Goal: Task Accomplishment & Management: Manage account settings

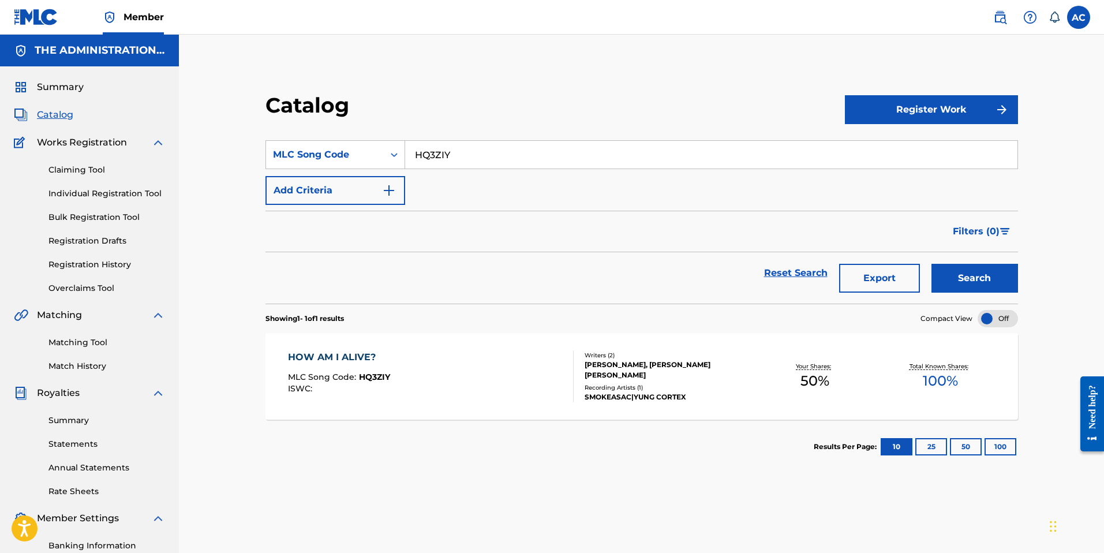
click at [430, 158] on input "HQ3ZIY" at bounding box center [711, 155] width 612 height 28
type input "3A5QTJ"
click at [958, 284] on button "Search" at bounding box center [975, 278] width 87 height 29
click at [438, 376] on div "30 SHOTS MLC Song Code : 3A5QTJ ISWC :" at bounding box center [431, 376] width 286 height 52
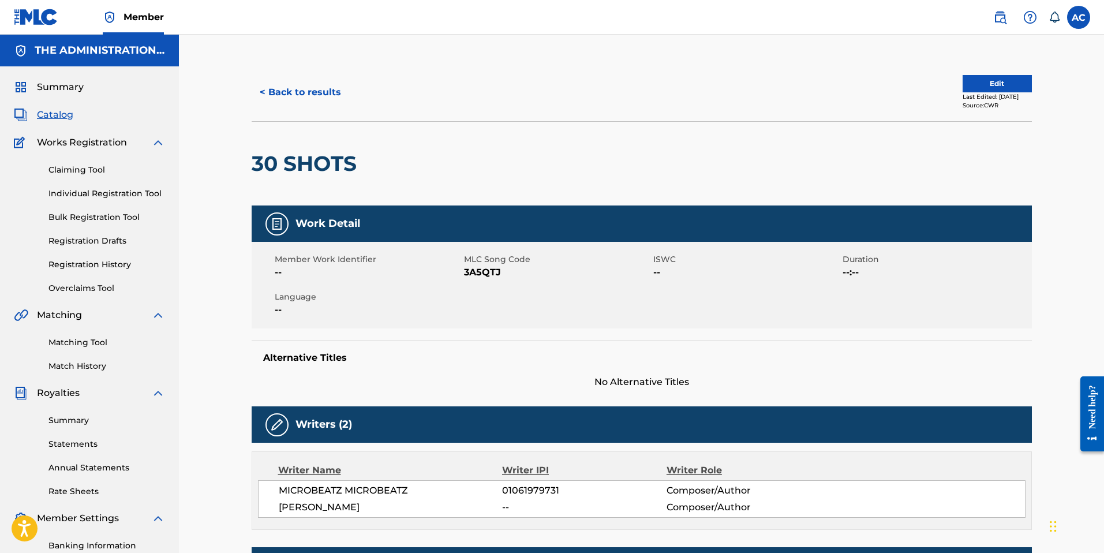
click at [302, 101] on button "< Back to results" at bounding box center [301, 92] width 98 height 29
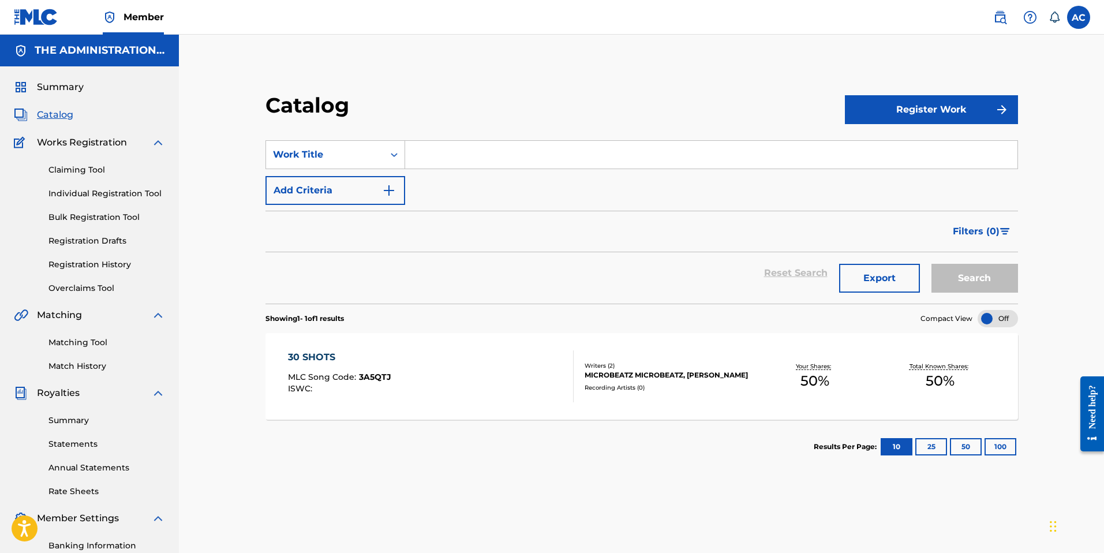
click at [424, 346] on div "30 SHOTS MLC Song Code : 3A5QTJ ISWC : Writers ( 2 ) MICROBEATZ MICROBEATZ, [PE…" at bounding box center [642, 376] width 753 height 87
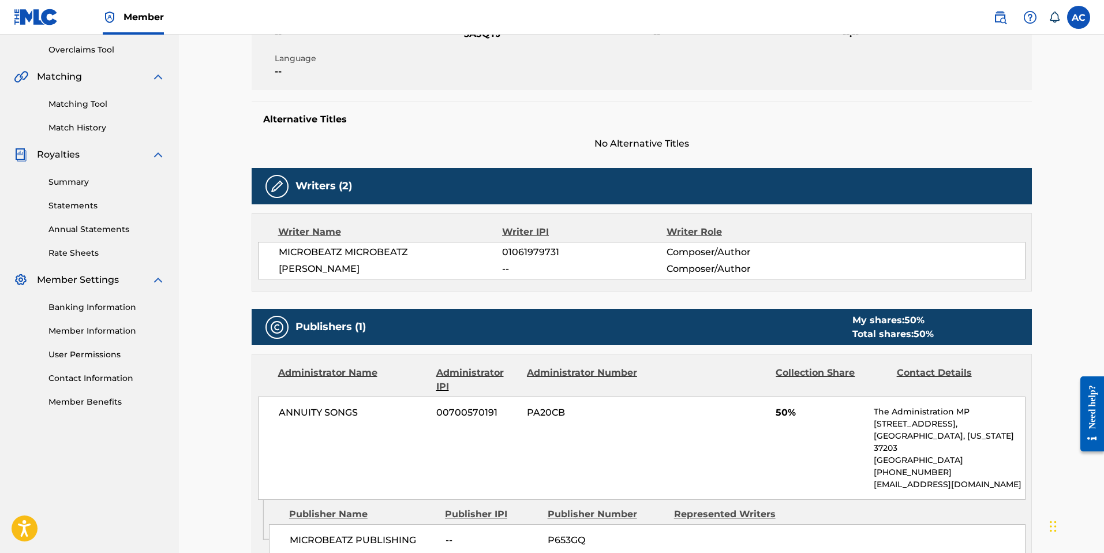
scroll to position [316, 0]
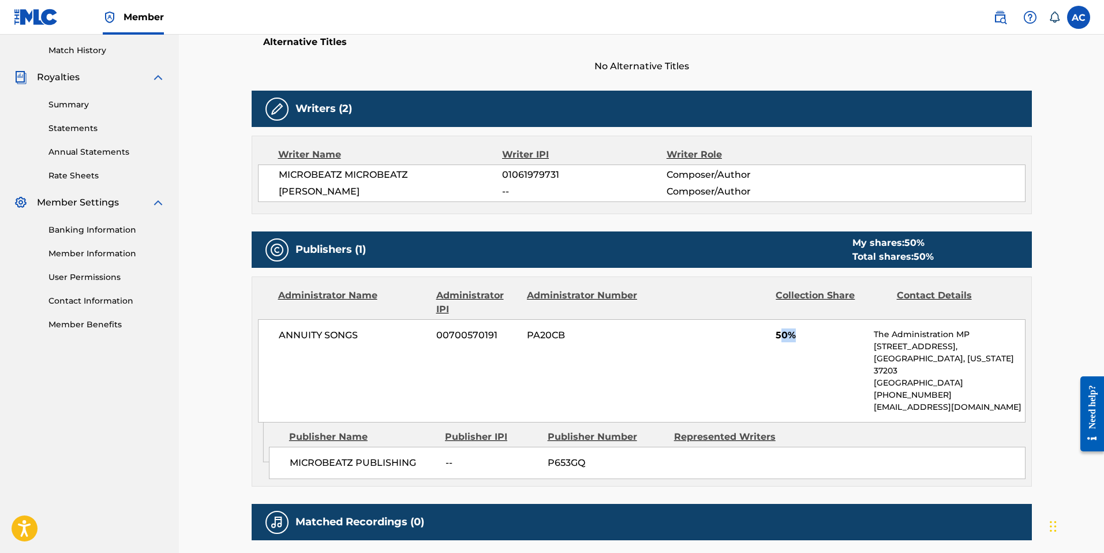
drag, startPoint x: 779, startPoint y: 331, endPoint x: 831, endPoint y: 329, distance: 52.0
click at [831, 329] on span "50%" at bounding box center [820, 335] width 89 height 14
click at [838, 365] on div "ANNUITY SONGS 00700570191 PA20CB 50% The Administration MP [STREET_ADDRESS][US_…" at bounding box center [642, 370] width 768 height 103
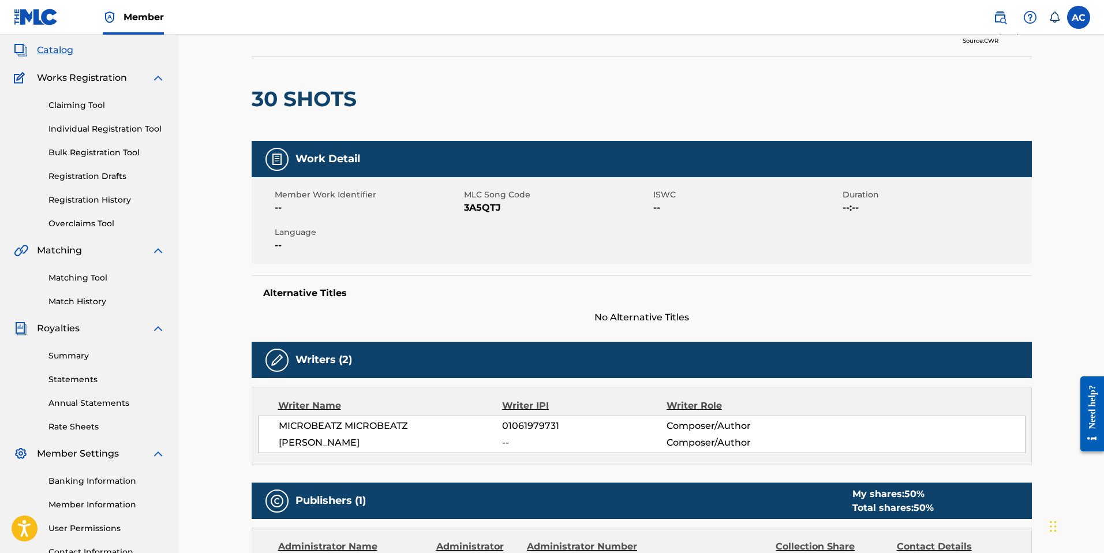
scroll to position [0, 0]
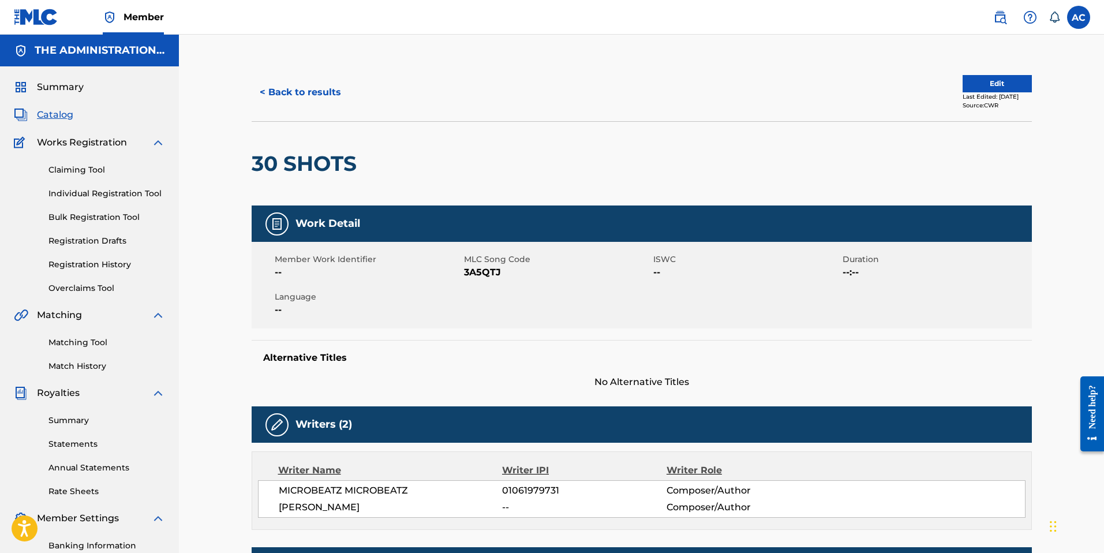
click at [980, 80] on button "Edit" at bounding box center [997, 83] width 69 height 17
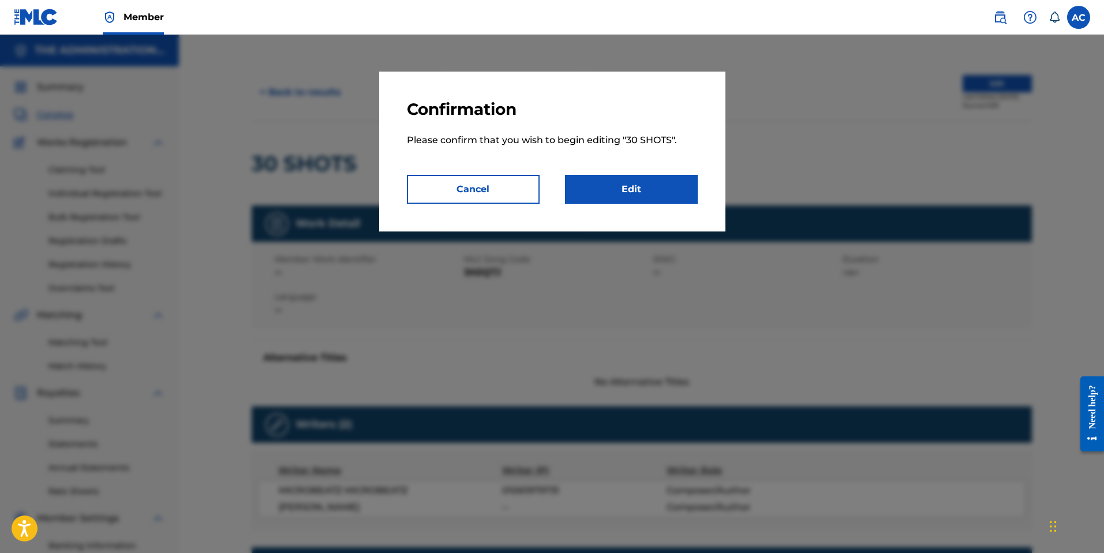
click at [679, 192] on link "Edit" at bounding box center [631, 189] width 133 height 29
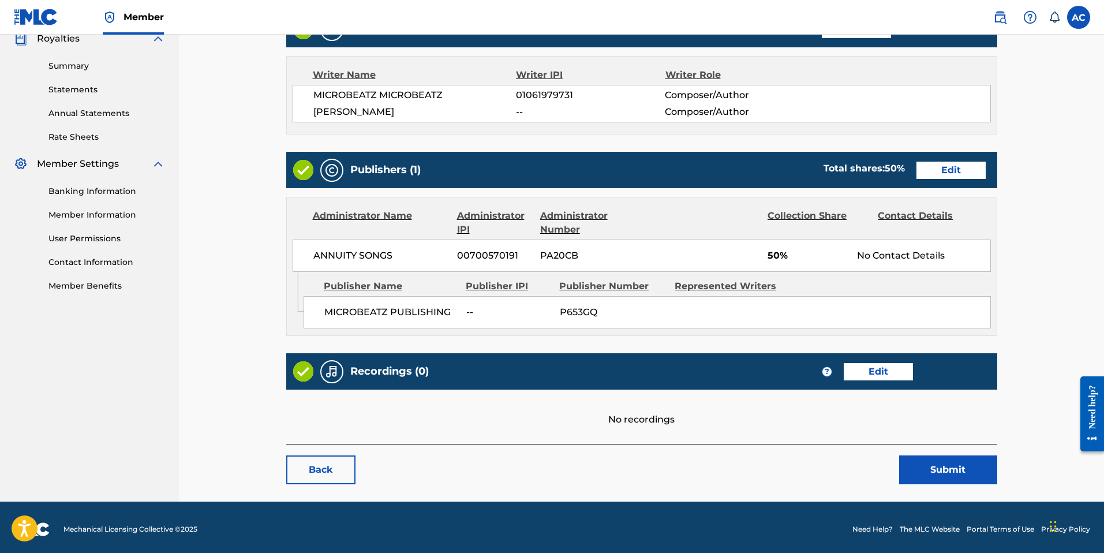
scroll to position [358, 0]
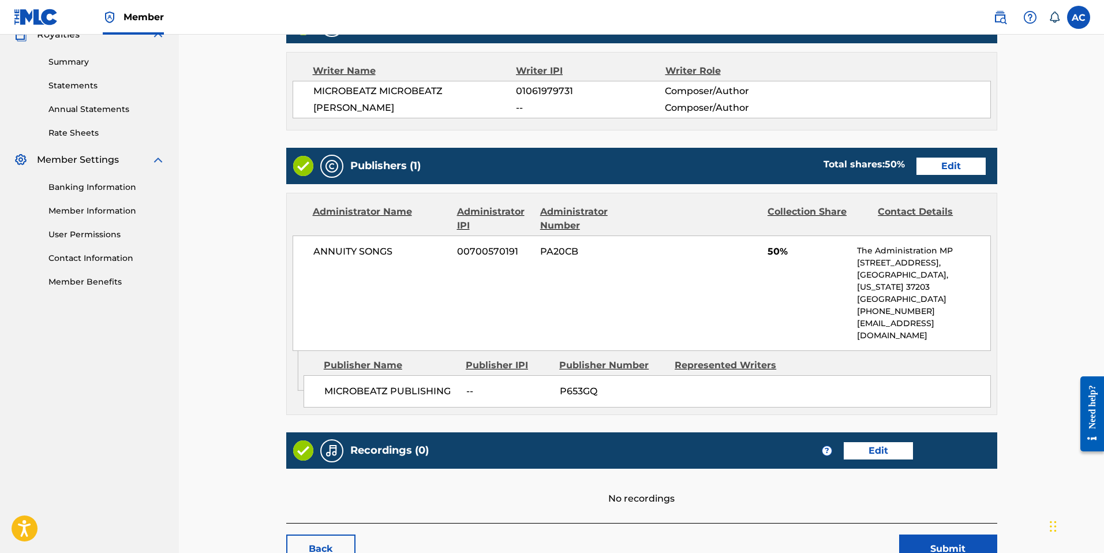
click at [928, 165] on link "Edit" at bounding box center [951, 166] width 69 height 17
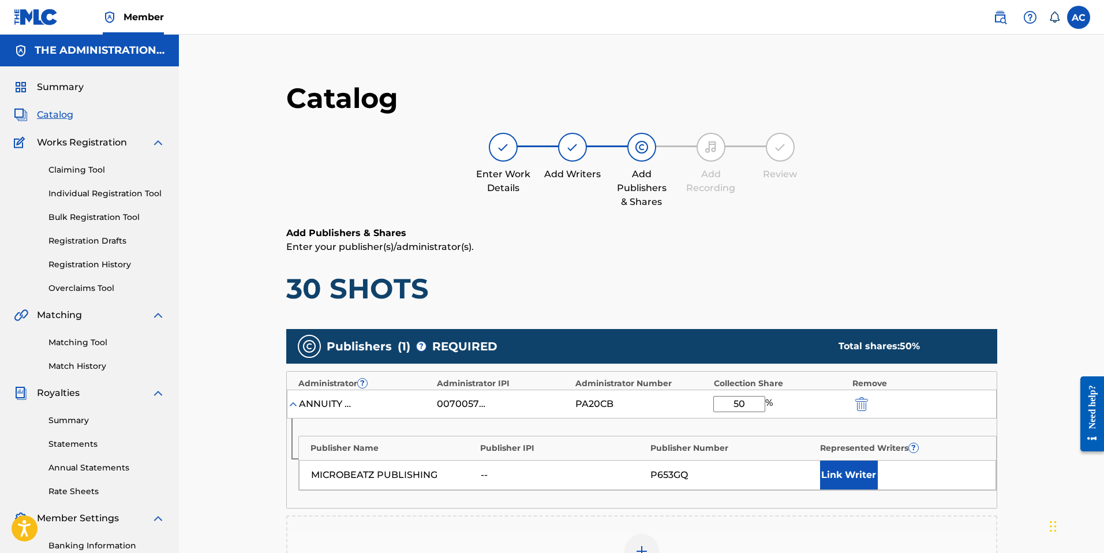
click at [732, 399] on input "50" at bounding box center [739, 404] width 52 height 16
drag, startPoint x: 763, startPoint y: 408, endPoint x: 690, endPoint y: 399, distance: 73.2
click at [690, 399] on div "ANNUITY SONGS 00700570191 PA20CB 50 %" at bounding box center [642, 404] width 710 height 29
type input "25"
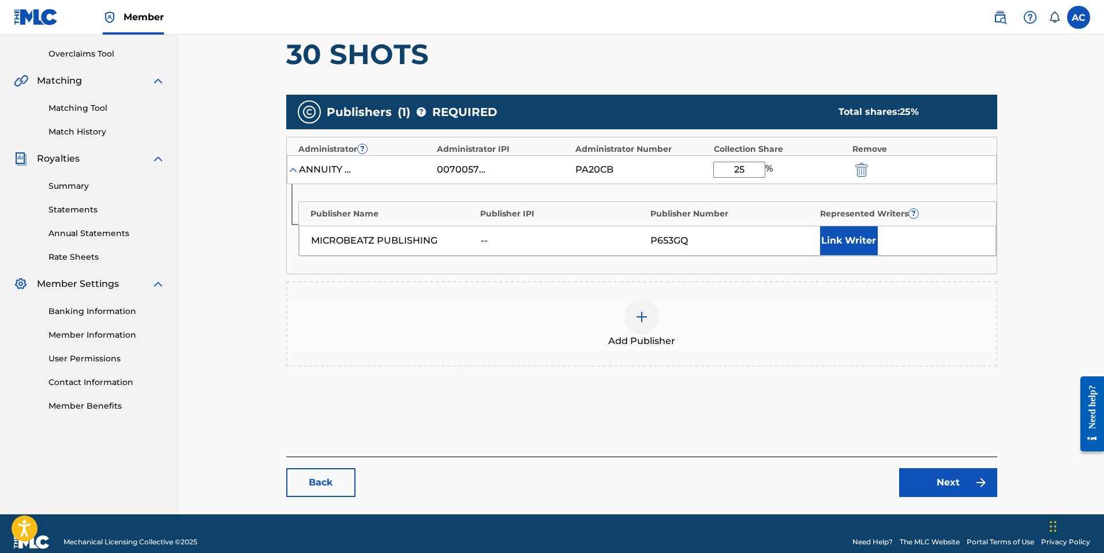
scroll to position [246, 0]
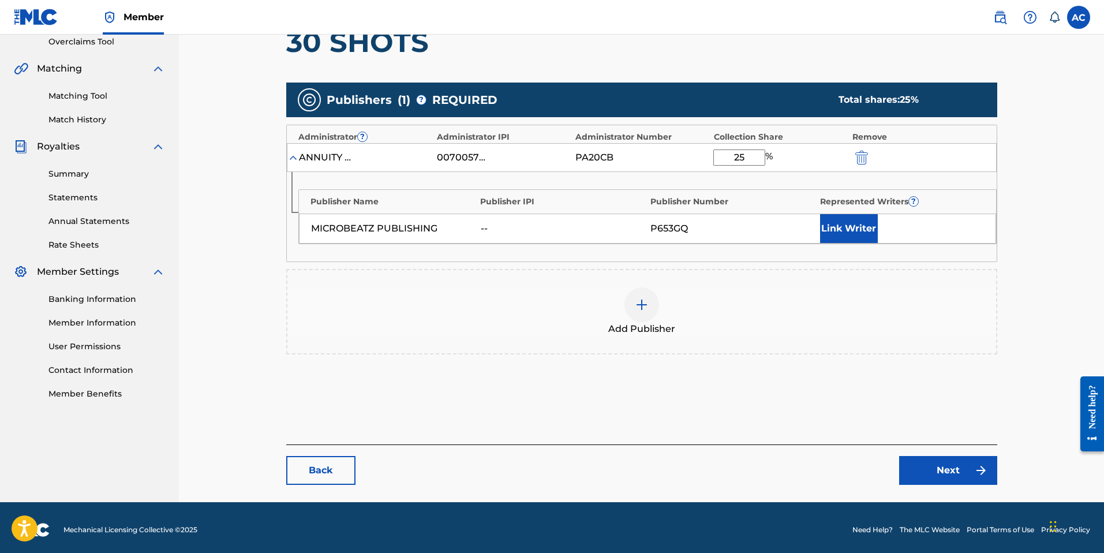
click at [636, 298] on img at bounding box center [642, 305] width 14 height 14
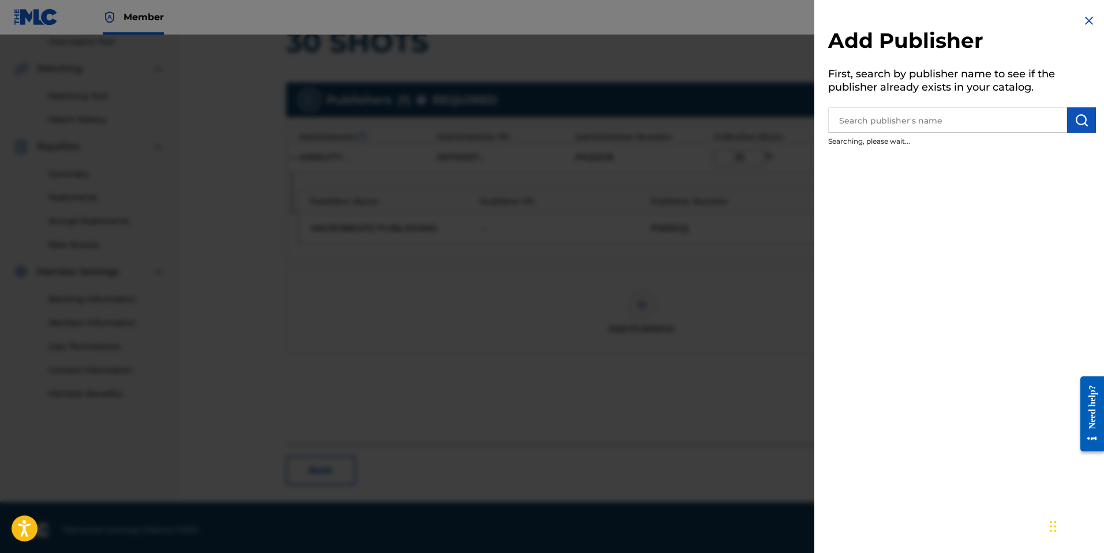
click at [893, 122] on input "text" at bounding box center [947, 119] width 239 height 25
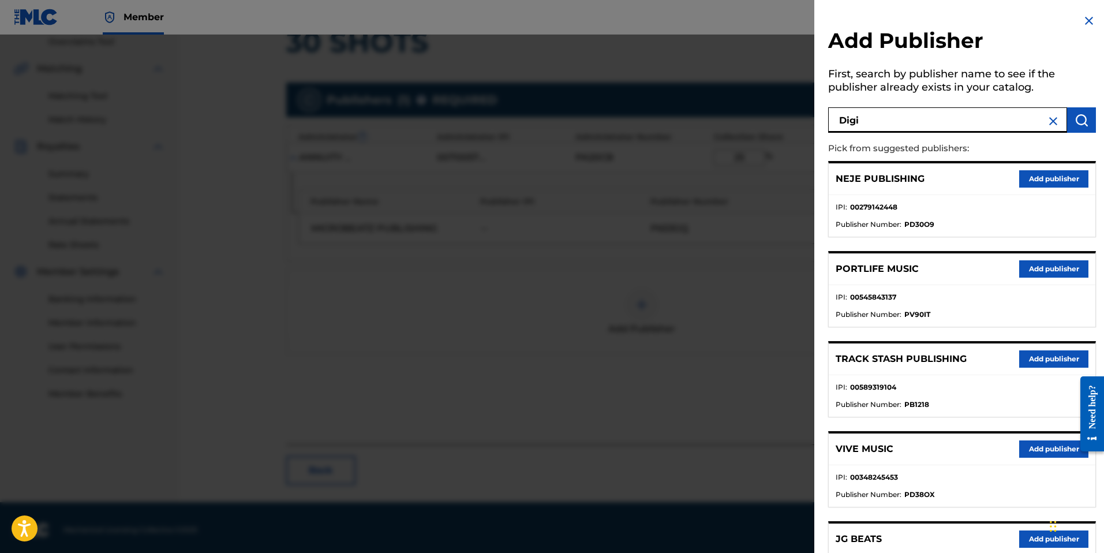
type input "Digi"
click at [1075, 126] on img "submit" at bounding box center [1082, 120] width 14 height 14
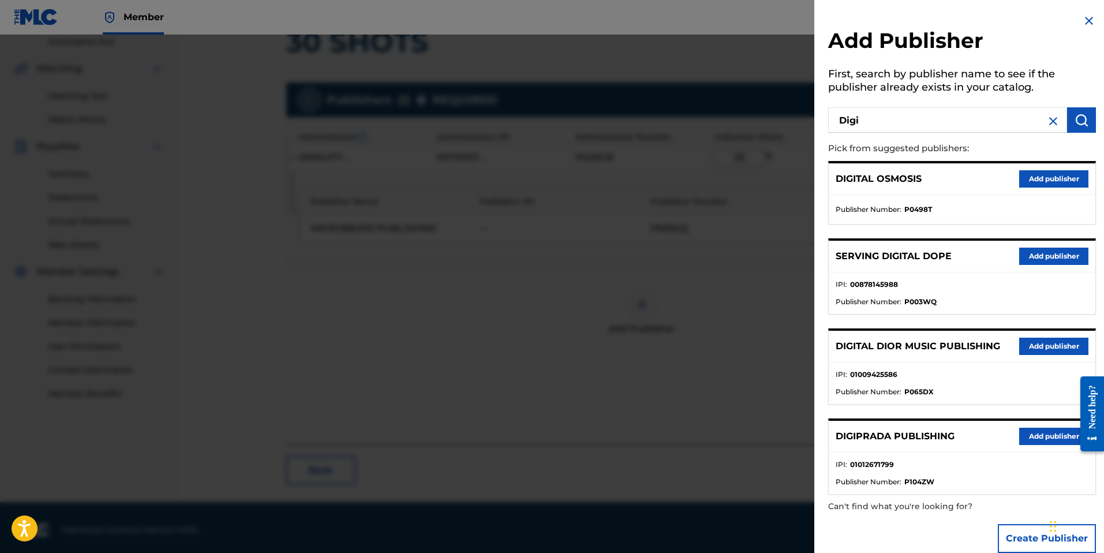
click at [1052, 432] on button "Add publisher" at bounding box center [1053, 436] width 69 height 17
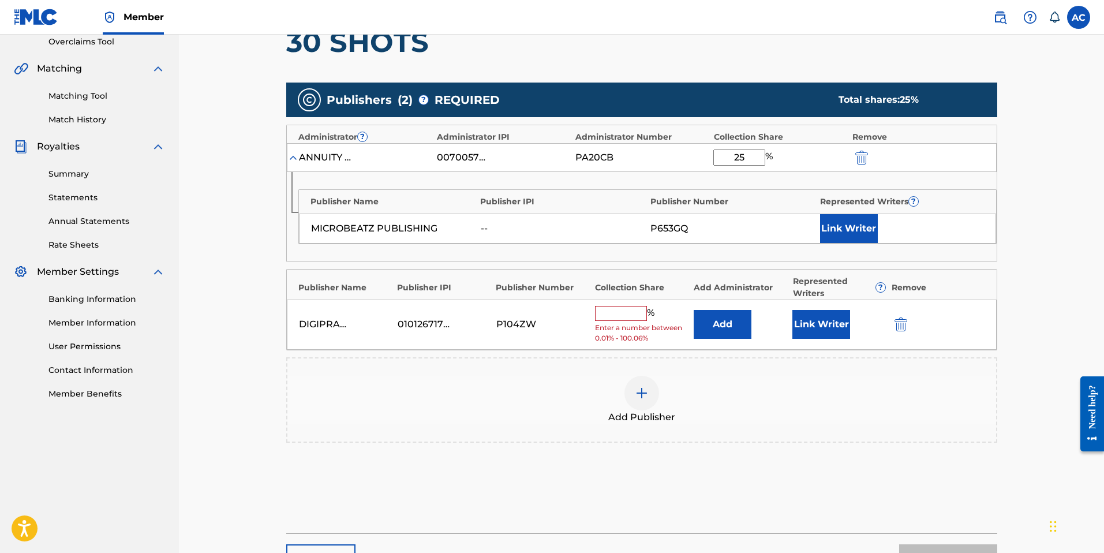
click at [722, 322] on button "Add" at bounding box center [723, 324] width 58 height 29
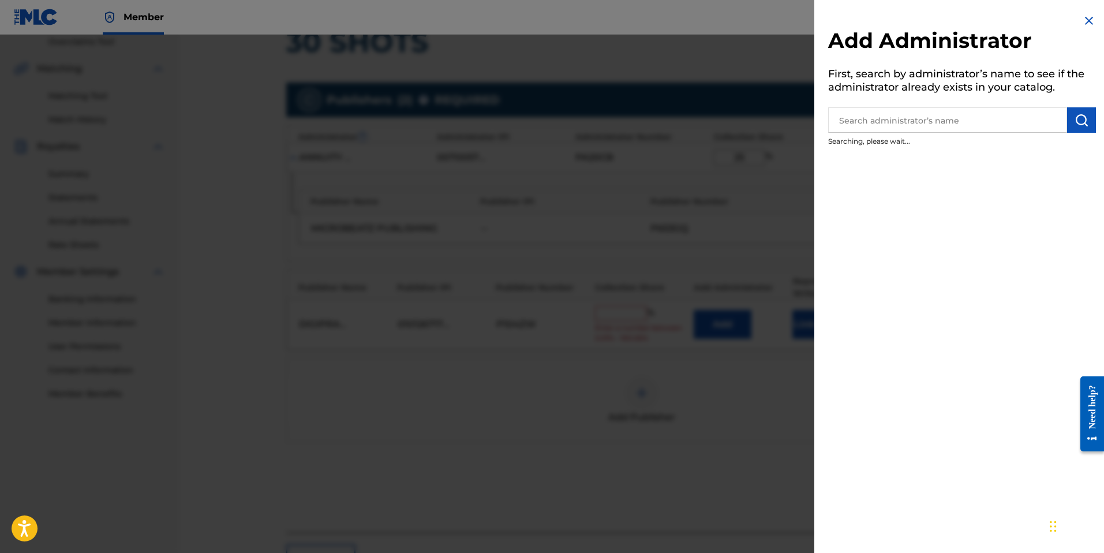
click at [869, 122] on input "text" at bounding box center [947, 119] width 239 height 25
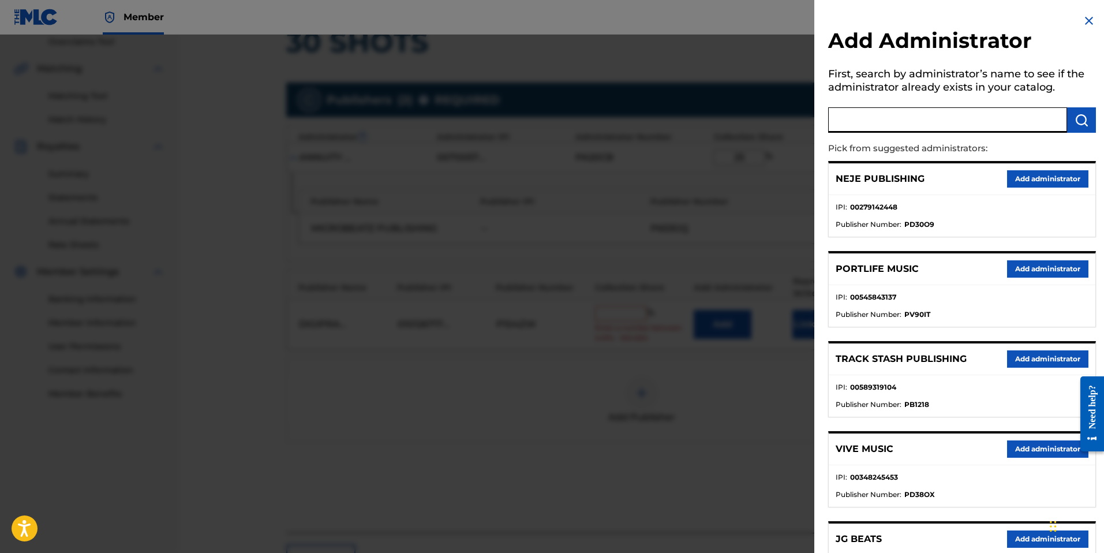
click at [879, 125] on input "text" at bounding box center [947, 119] width 239 height 25
type input "annuity"
click at [1075, 115] on img "submit" at bounding box center [1082, 120] width 14 height 14
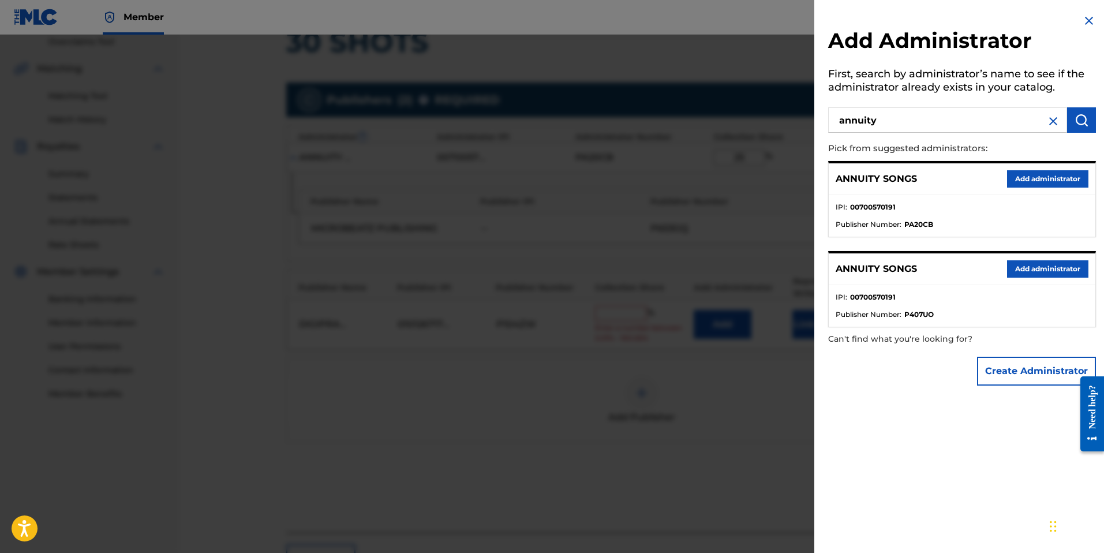
click at [1036, 183] on button "Add administrator" at bounding box center [1047, 178] width 81 height 17
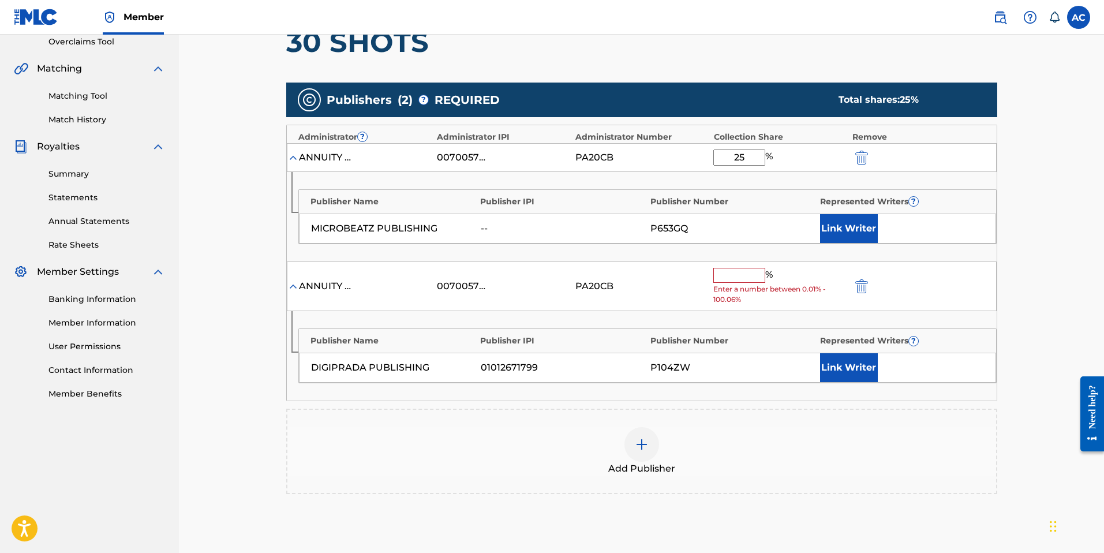
click at [855, 379] on button "Link Writer" at bounding box center [849, 367] width 58 height 29
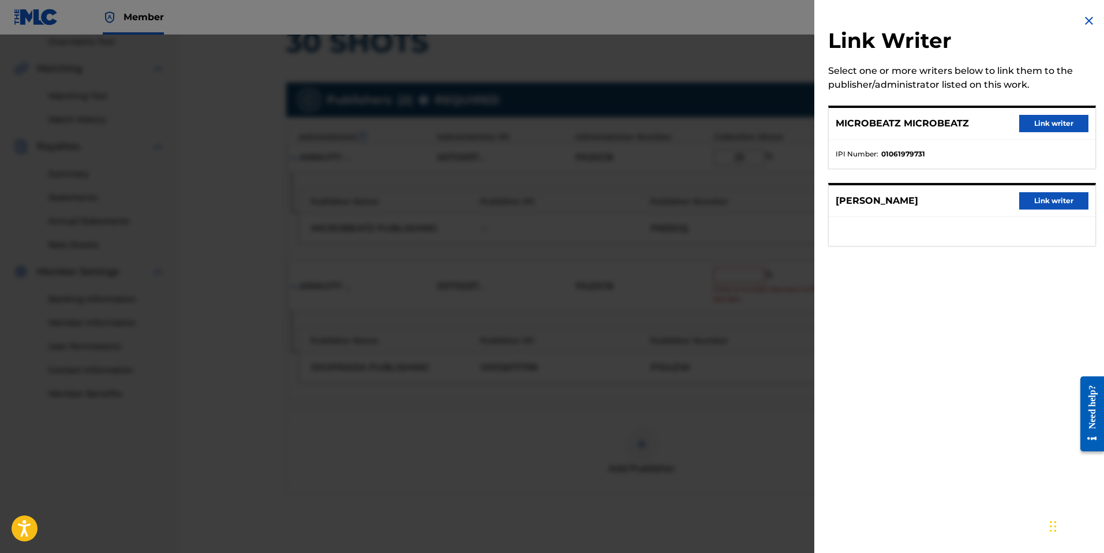
click at [1043, 197] on button "Link writer" at bounding box center [1053, 200] width 69 height 17
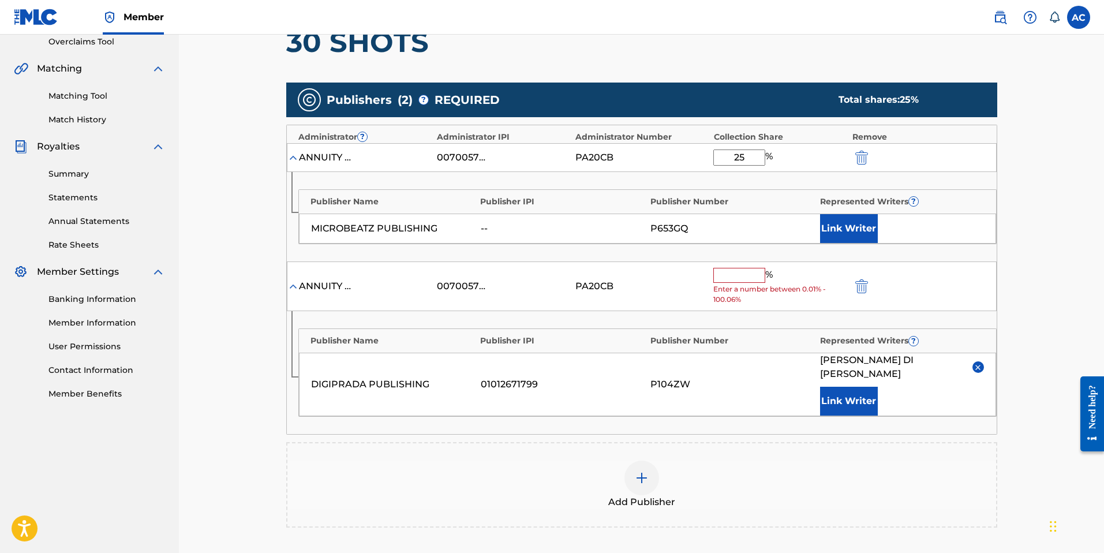
click at [755, 276] on input "text" at bounding box center [739, 275] width 52 height 15
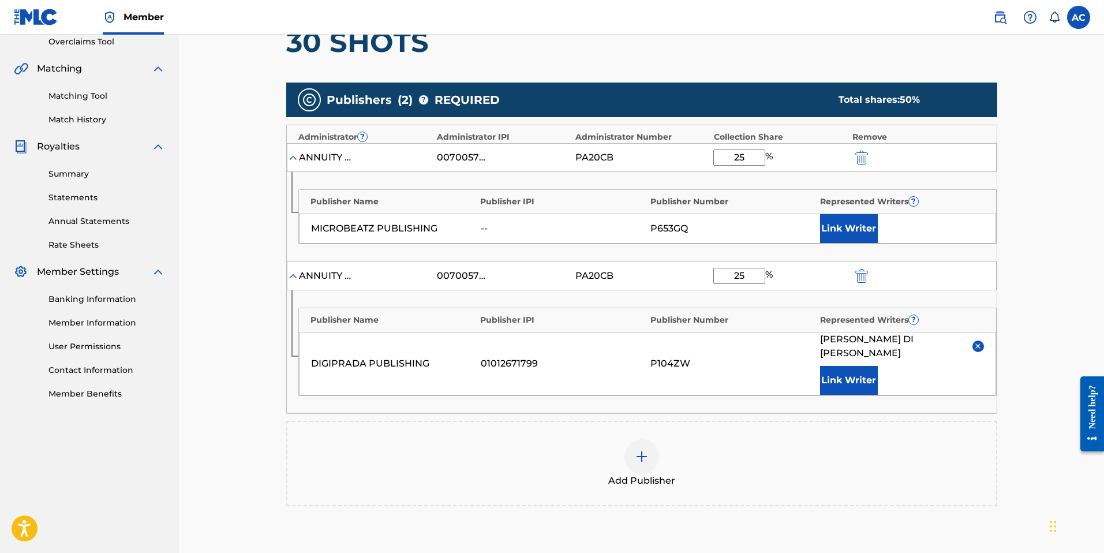
type input "25"
click at [1034, 263] on div "Catalog Enter Work Details Add Writers Add Publishers & Shares Add Recording Re…" at bounding box center [642, 235] width 808 height 837
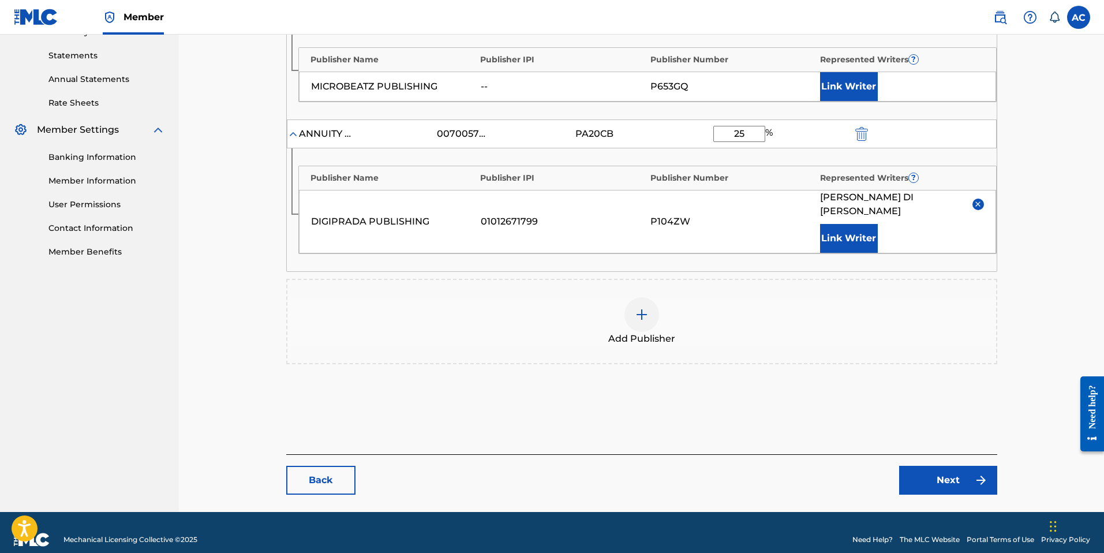
scroll to position [389, 0]
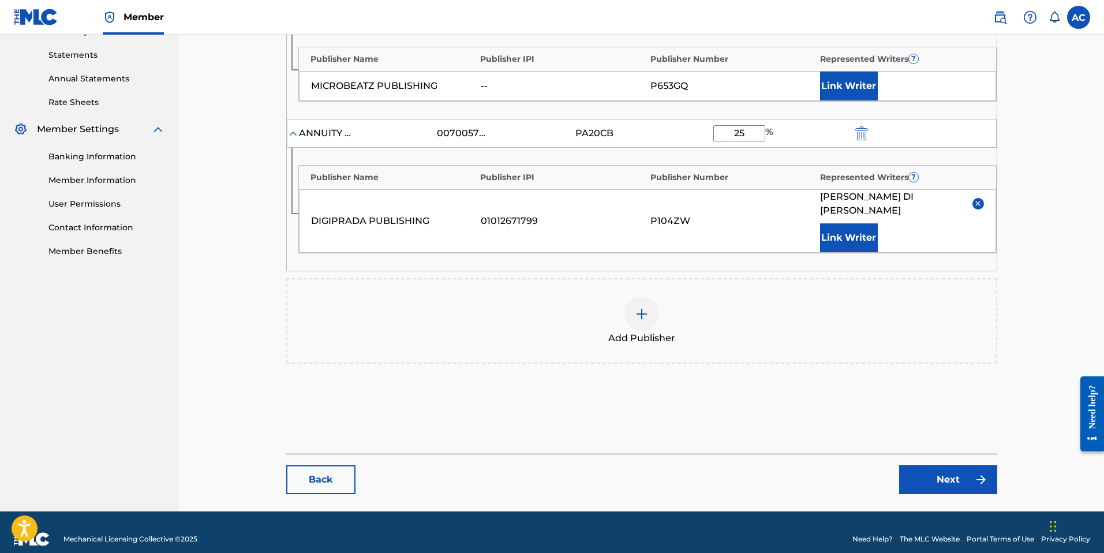
click at [980, 473] on img at bounding box center [981, 480] width 14 height 14
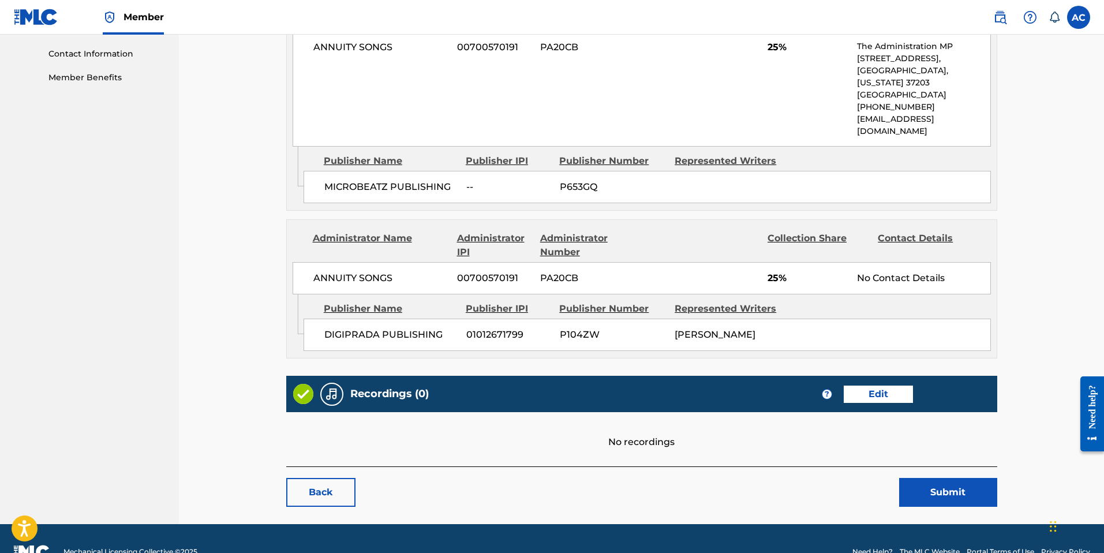
scroll to position [565, 0]
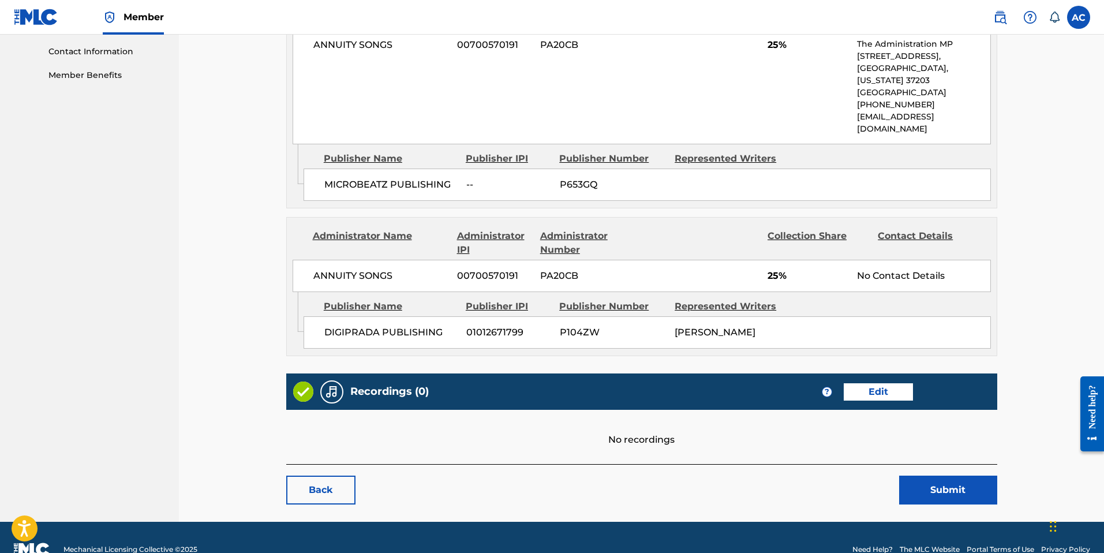
click at [931, 476] on button "Submit" at bounding box center [948, 490] width 98 height 29
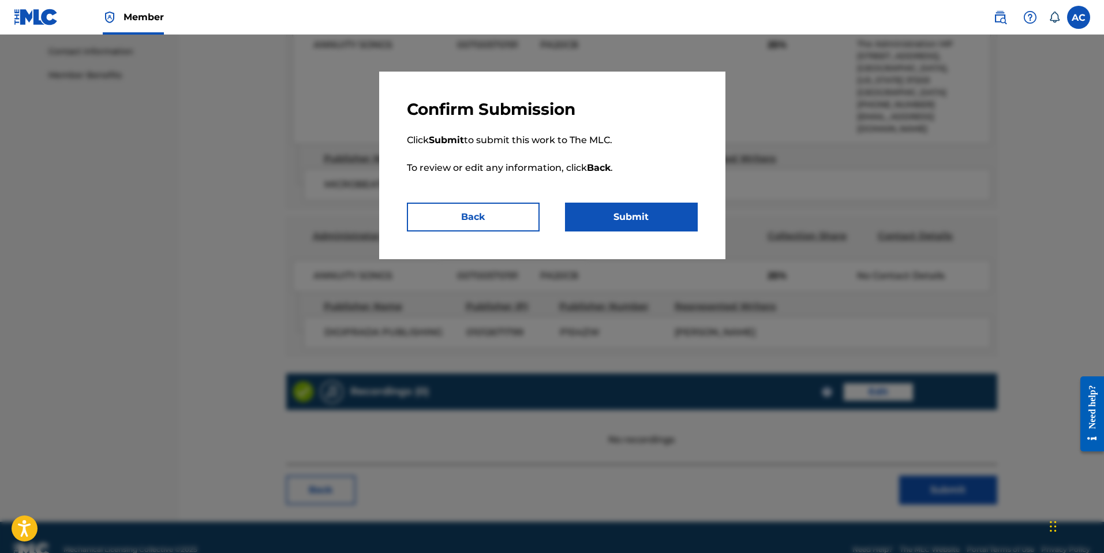
click at [642, 218] on button "Submit" at bounding box center [631, 217] width 133 height 29
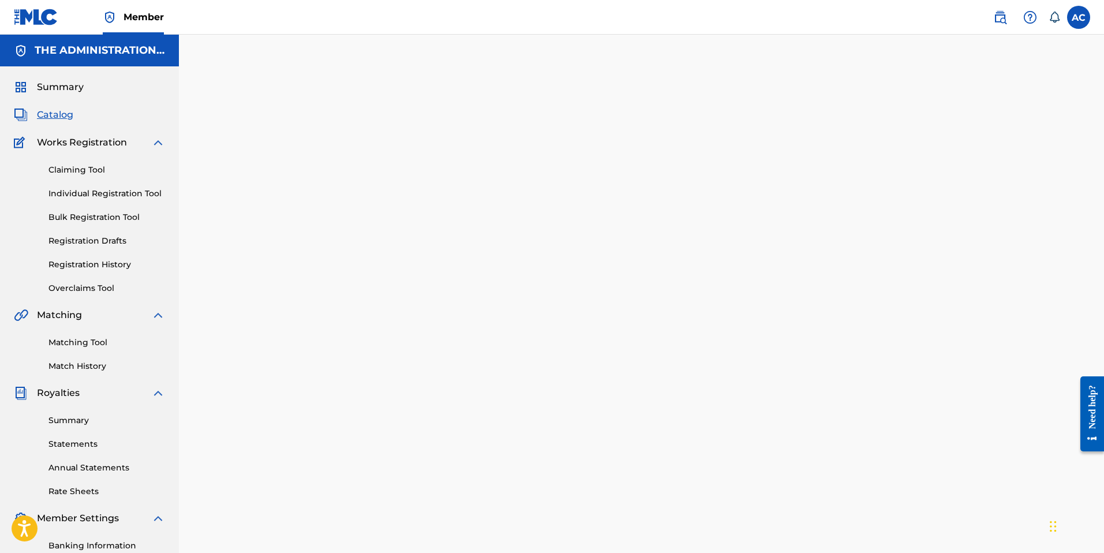
click at [62, 119] on span "Catalog" at bounding box center [55, 115] width 36 height 14
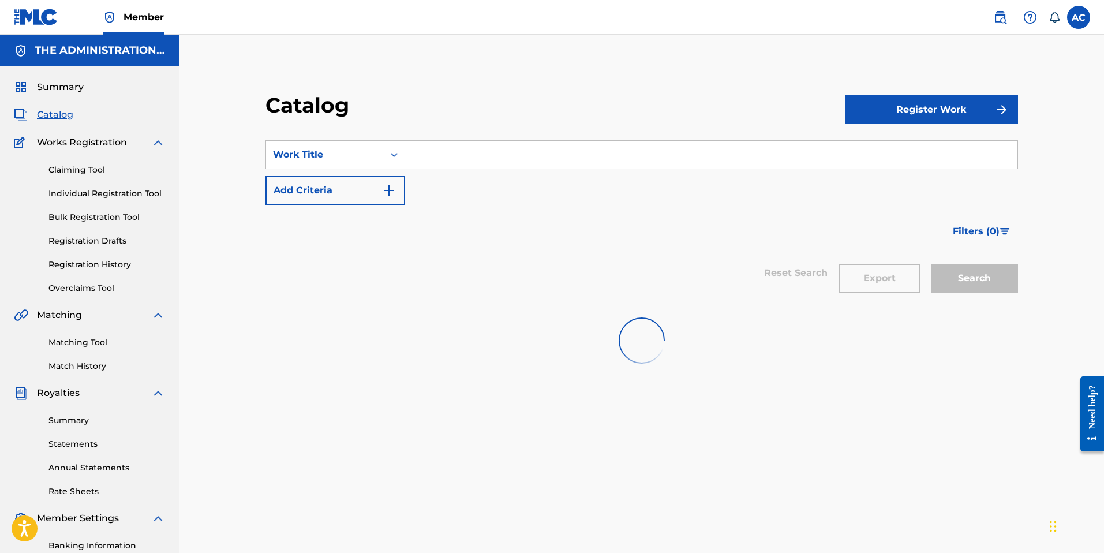
click at [438, 158] on input "Search Form" at bounding box center [711, 155] width 612 height 28
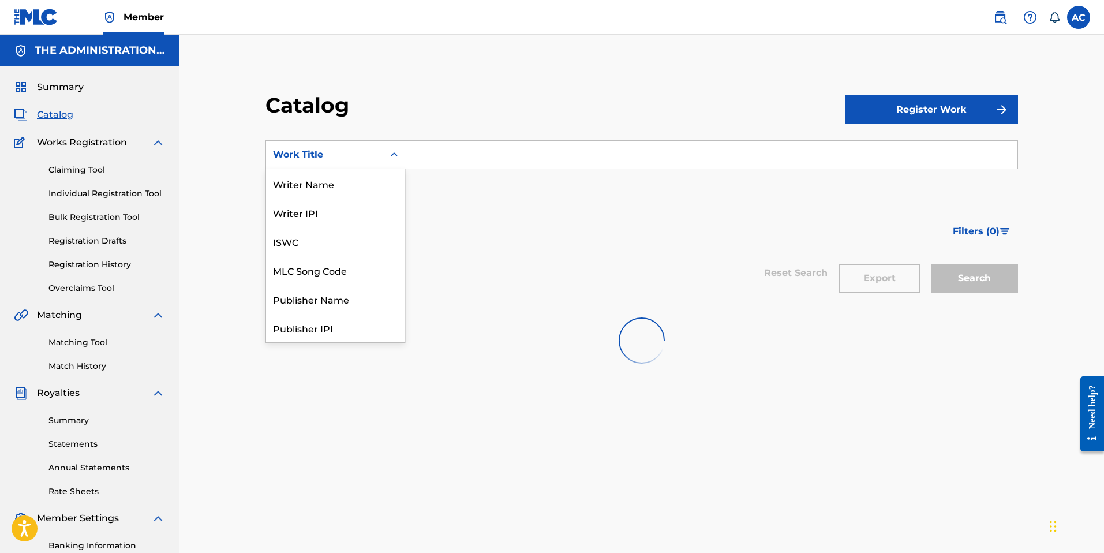
click at [345, 158] on div "Work Title" at bounding box center [325, 155] width 104 height 14
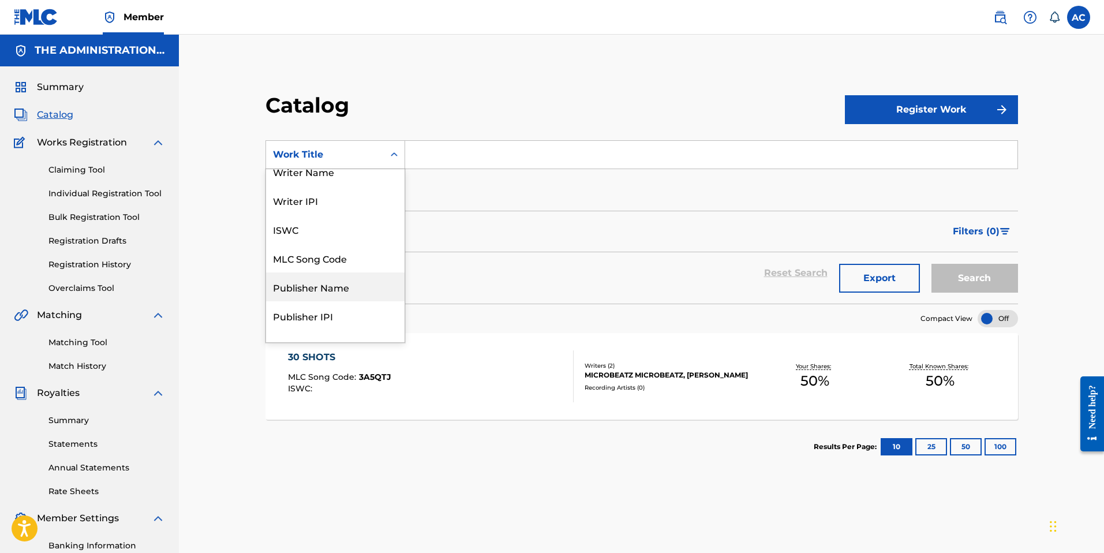
scroll to position [11, 0]
click at [327, 259] on div "MLC Song Code" at bounding box center [335, 259] width 139 height 29
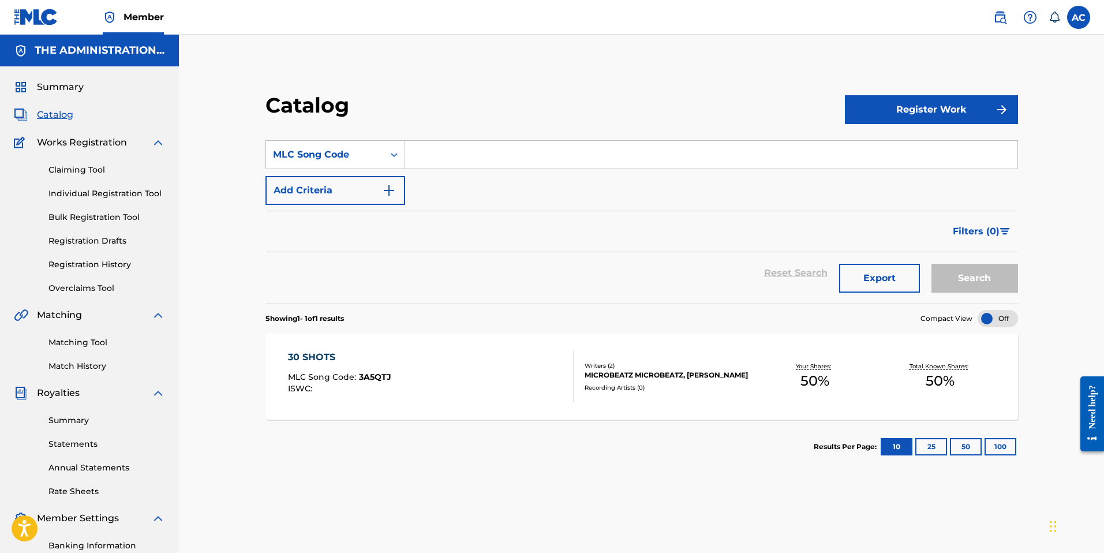
click at [446, 172] on div "SearchWithCriteriaae628907-5923-48e5-97ce-55b81a93d5ce MLC Song Code Add Criter…" at bounding box center [642, 172] width 753 height 65
click at [438, 158] on input "Search Form" at bounding box center [711, 155] width 612 height 28
paste input "BB05K0"
type input "BB05K0"
click at [961, 278] on button "Search" at bounding box center [975, 278] width 87 height 29
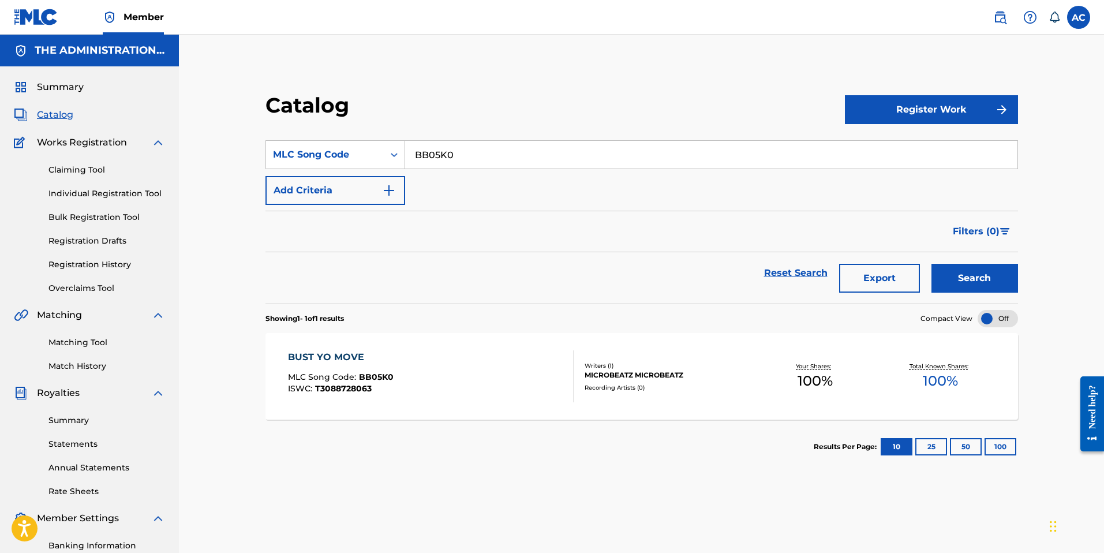
click at [462, 372] on div "BUST YO MOVE MLC Song Code : BB05K0 ISWC : T3088728063" at bounding box center [431, 376] width 286 height 52
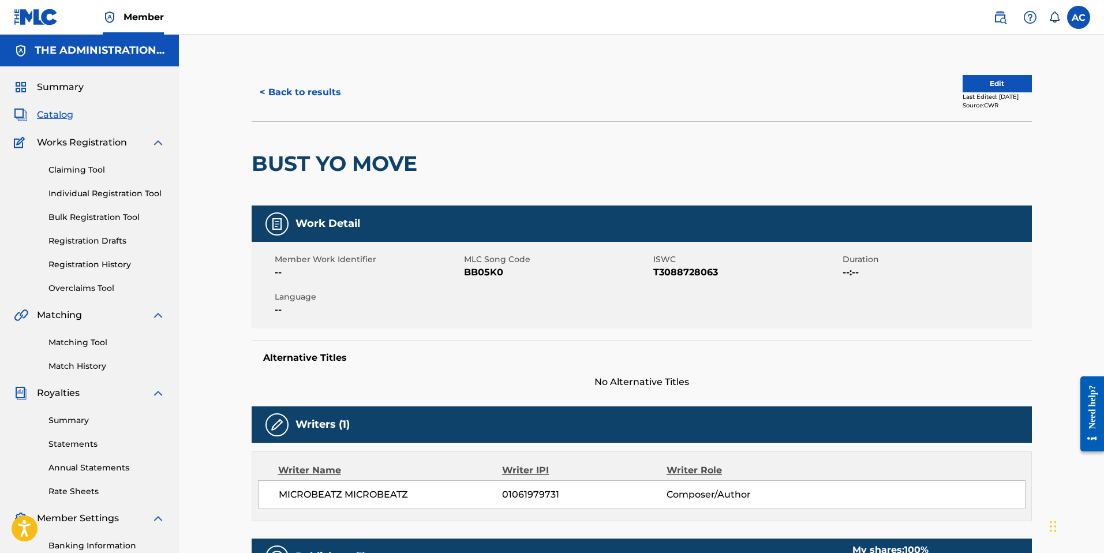
click at [990, 85] on button "Edit" at bounding box center [997, 83] width 69 height 17
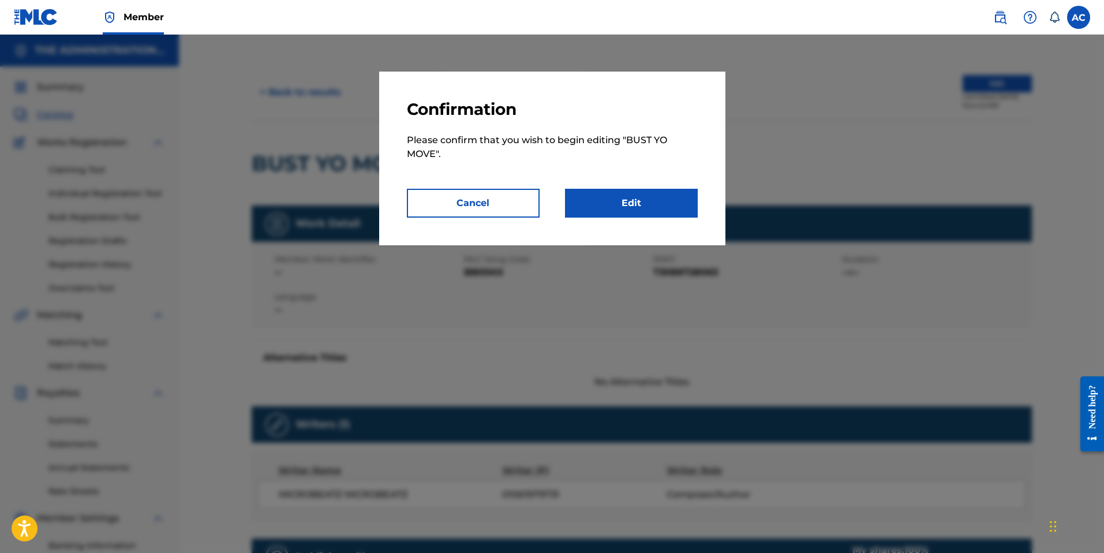
click at [648, 205] on link "Edit" at bounding box center [631, 203] width 133 height 29
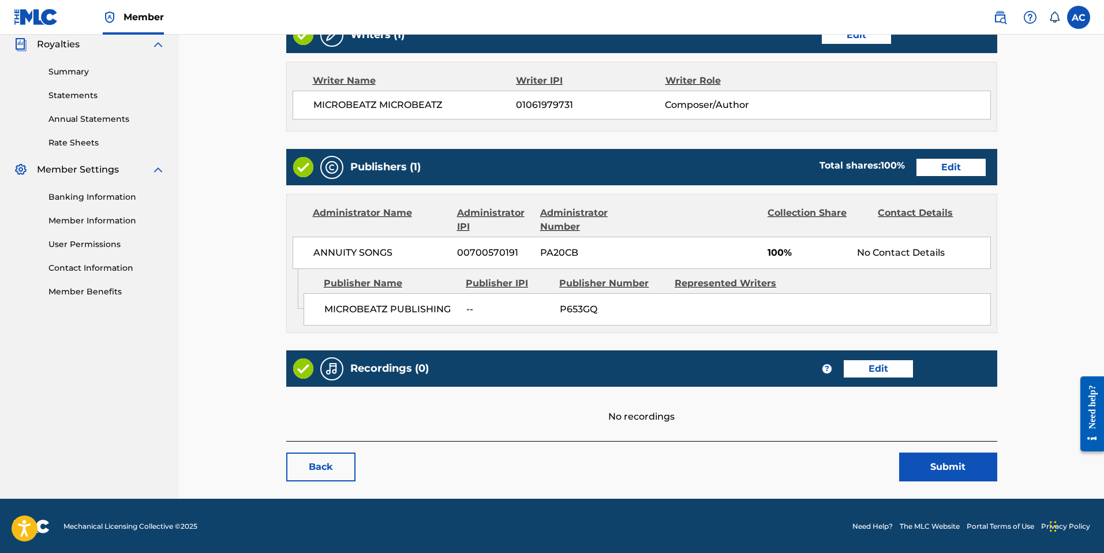
scroll to position [350, 0]
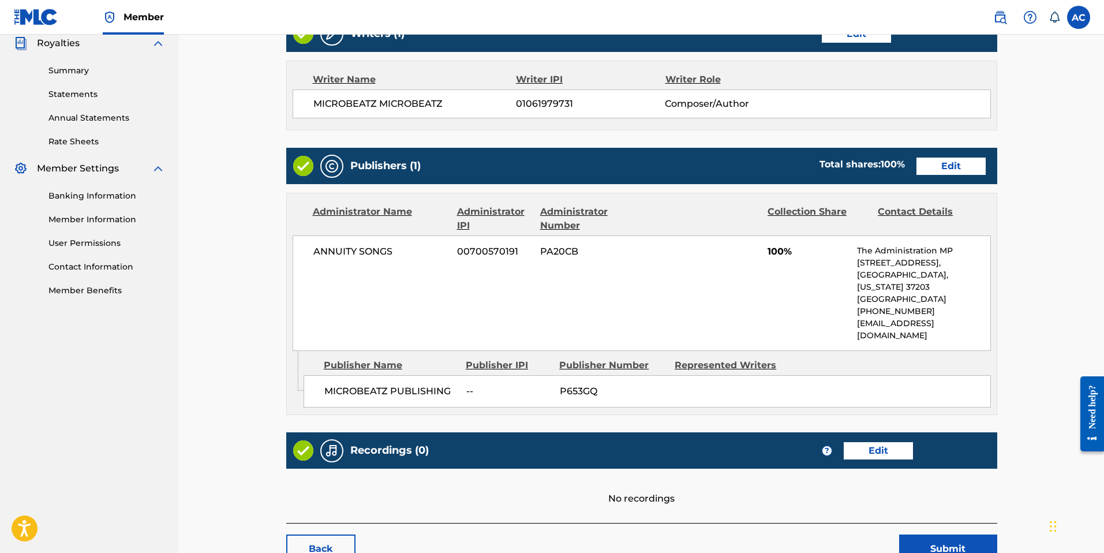
click at [947, 173] on link "Edit" at bounding box center [951, 166] width 69 height 17
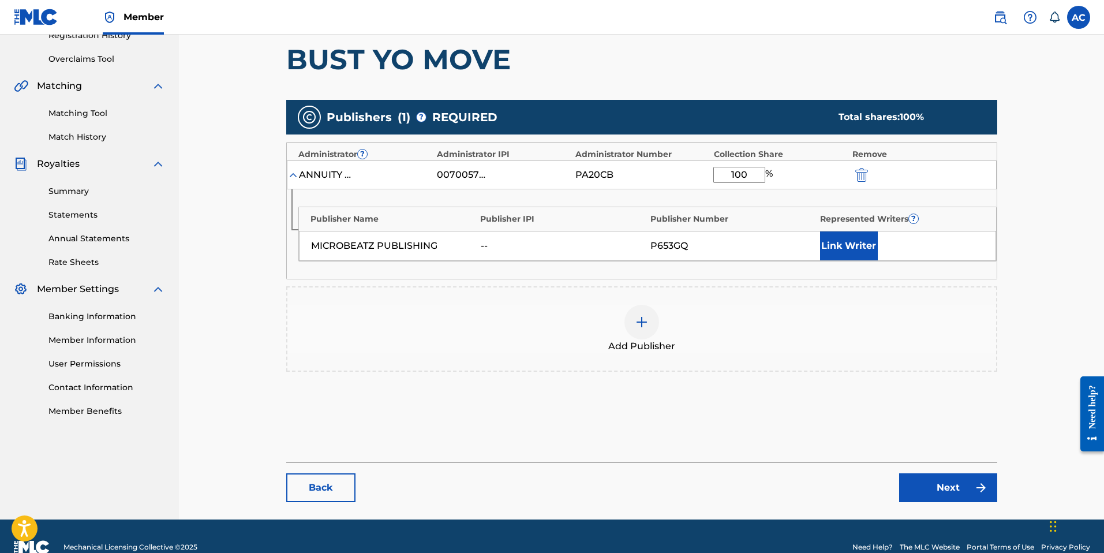
scroll to position [237, 0]
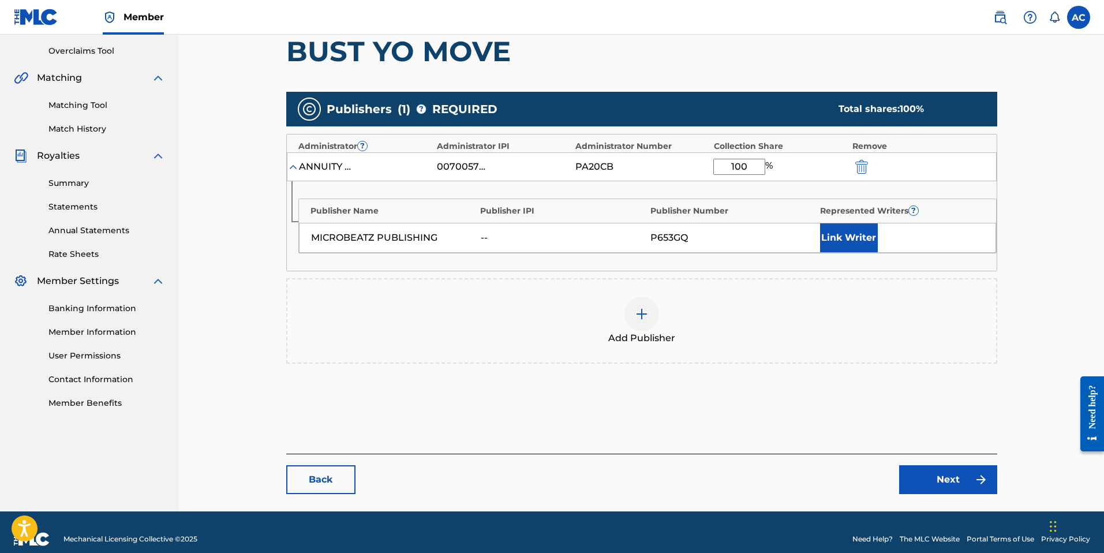
drag, startPoint x: 753, startPoint y: 167, endPoint x: 681, endPoint y: 166, distance: 72.2
click at [681, 166] on div "ANNUITY SONGS 00700570191 PA20CB 100 %" at bounding box center [642, 166] width 710 height 29
type input "50"
